Goal: Navigation & Orientation: Find specific page/section

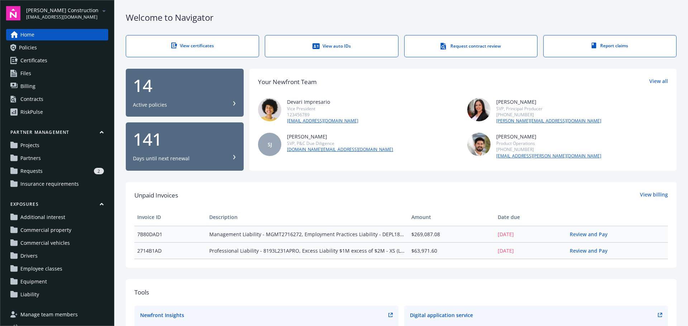
click at [31, 48] on span "Policies" at bounding box center [28, 47] width 18 height 11
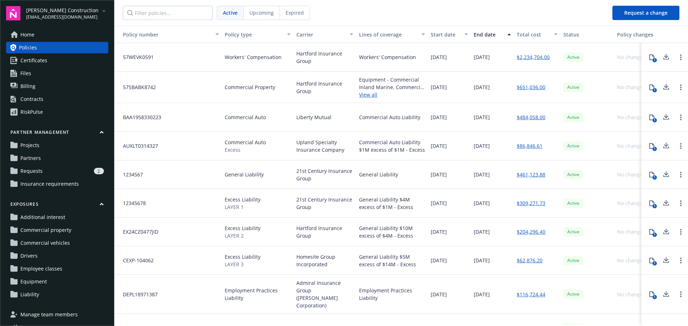
click at [44, 99] on link "Contracts" at bounding box center [57, 98] width 102 height 11
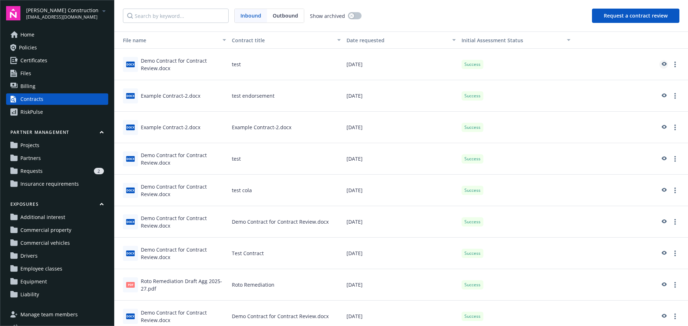
click at [659, 61] on link "preview" at bounding box center [663, 64] width 9 height 9
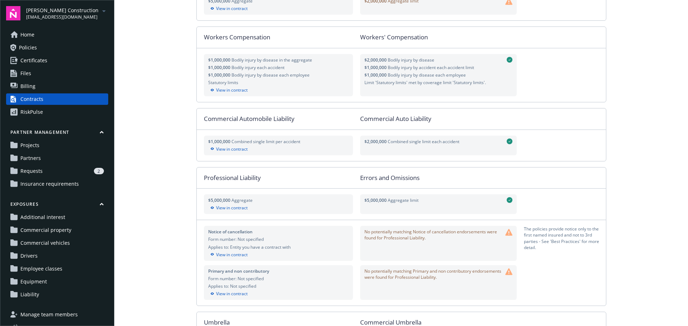
scroll to position [143, 0]
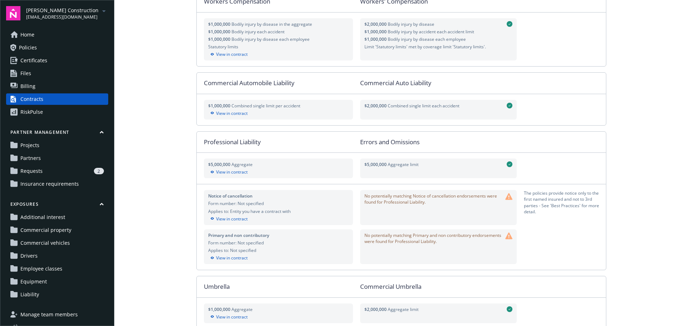
click at [56, 56] on link "Certificates" at bounding box center [57, 60] width 102 height 11
